Goal: Find specific page/section

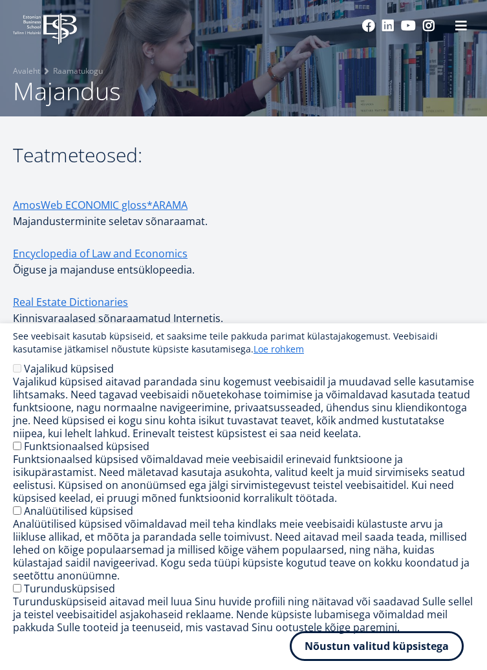
click at [355, 652] on button "Nõustun valitud küpsistega" at bounding box center [377, 646] width 174 height 30
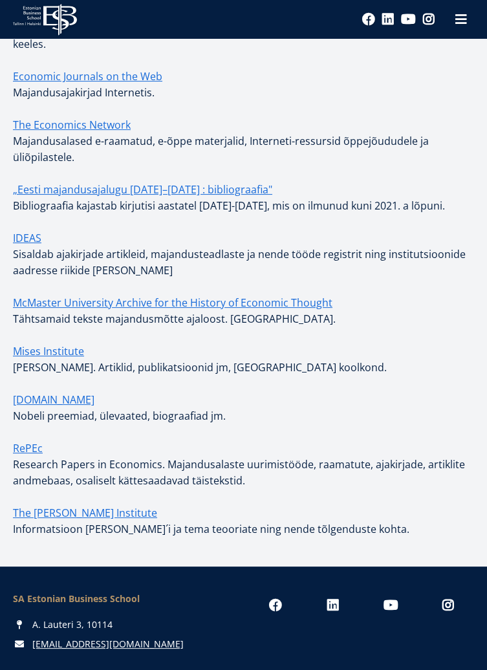
scroll to position [577, 0]
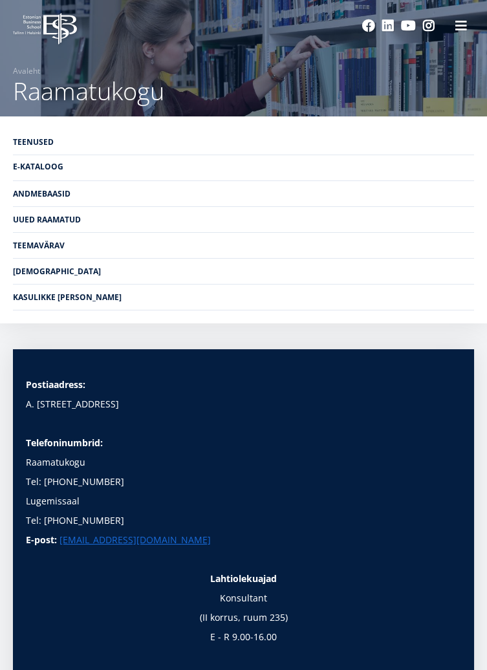
click at [31, 173] on link "E-kataloog" at bounding box center [243, 166] width 461 height 25
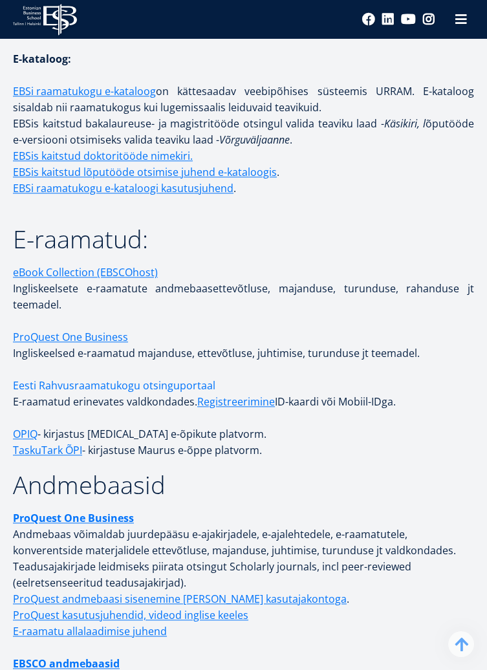
click at [45, 378] on link "Eesti Rahvusraamatukogu otsinguportaal" at bounding box center [114, 386] width 202 height 16
